Goal: Navigation & Orientation: Find specific page/section

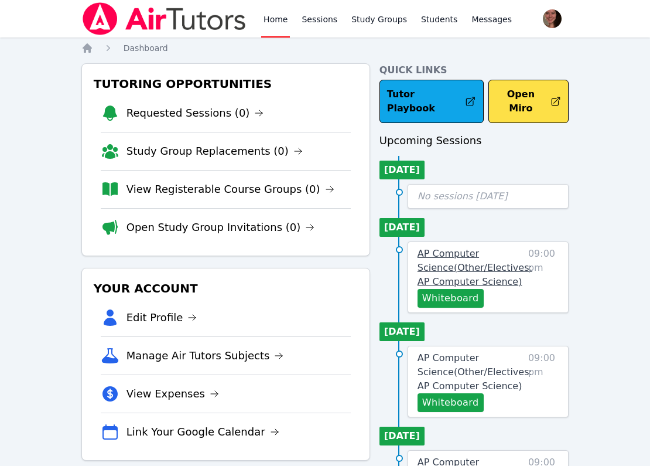
click at [436, 248] on span "AP Computer Science ( Other/Electives: AP Computer Science )" at bounding box center [475, 267] width 115 height 39
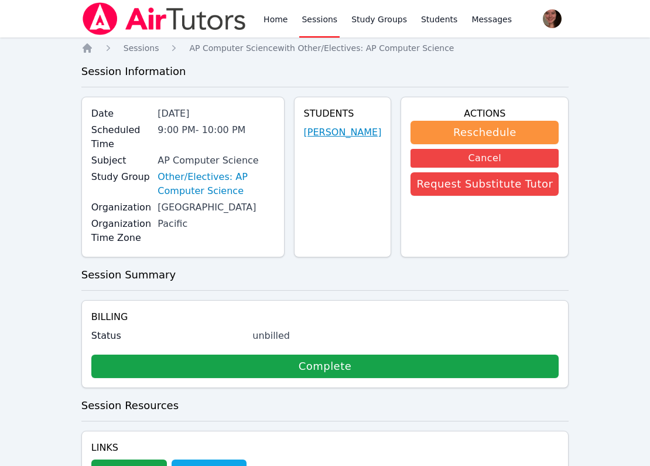
click at [336, 139] on link "[PERSON_NAME]" at bounding box center [343, 132] width 78 height 14
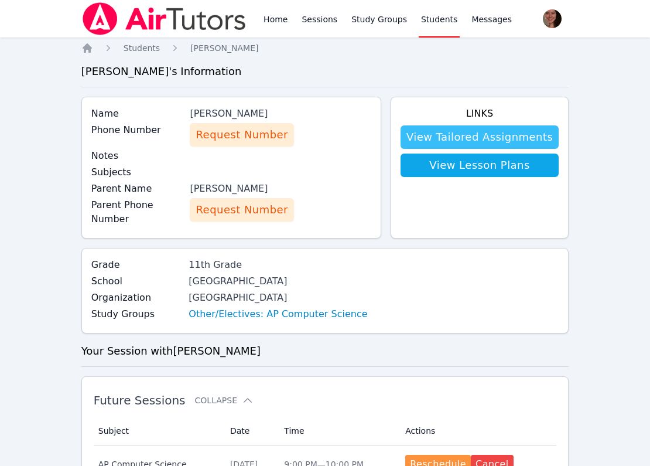
click at [428, 138] on link "View Tailored Assignments" at bounding box center [480, 136] width 158 height 23
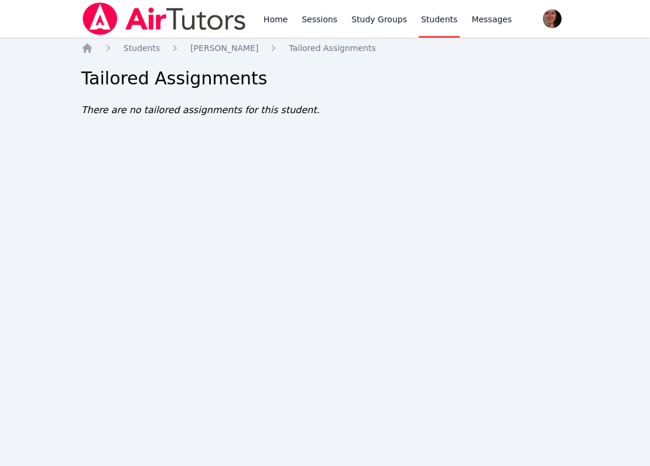
click at [228, 36] on div at bounding box center [164, 18] width 166 height 37
click at [228, 42] on div "Home Sessions Study Groups Students Messages Open user menu [PERSON_NAME] Open …" at bounding box center [325, 233] width 650 height 466
click at [228, 43] on span "[PERSON_NAME]" at bounding box center [224, 47] width 68 height 9
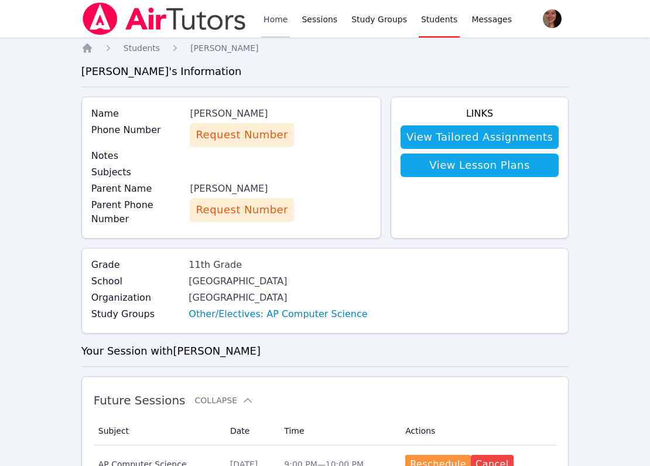
click at [276, 36] on link "Home" at bounding box center [275, 18] width 29 height 37
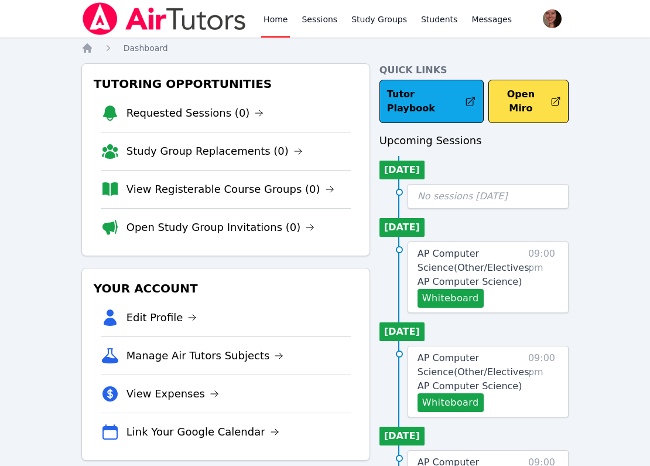
click at [135, 20] on img at bounding box center [164, 18] width 166 height 33
click at [124, 48] on span "Dashboard" at bounding box center [146, 47] width 45 height 9
